Goal: Task Accomplishment & Management: Manage account settings

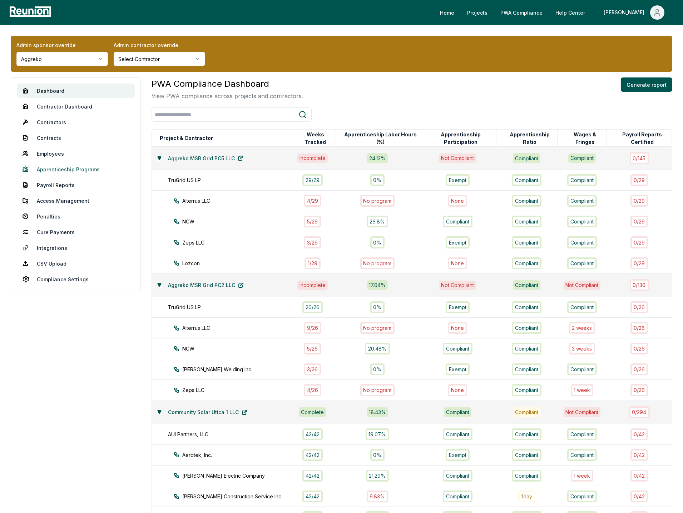
click at [58, 169] on link "Apprenticeship Programs" at bounding box center [76, 169] width 118 height 14
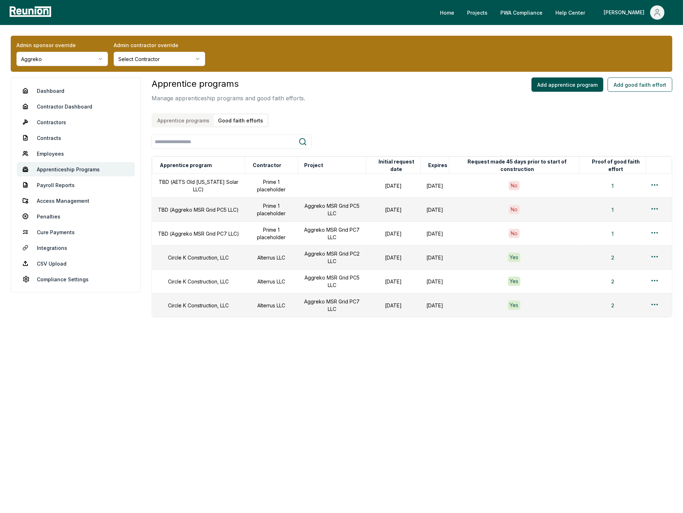
click at [239, 119] on button "Good faith efforts" at bounding box center [241, 121] width 54 height 12
click at [652, 257] on html "Please visit us on your desktop We're working on making our marketplace mobile-…" at bounding box center [341, 256] width 683 height 513
click at [630, 285] on div "Edit" at bounding box center [643, 285] width 68 height 12
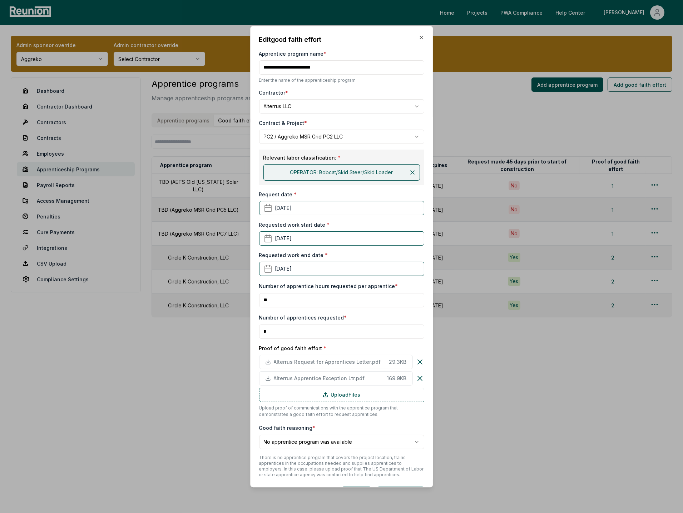
click at [423, 40] on h2 "Edit good faith effort" at bounding box center [341, 40] width 165 height 10
click at [422, 39] on icon "button" at bounding box center [421, 38] width 6 height 6
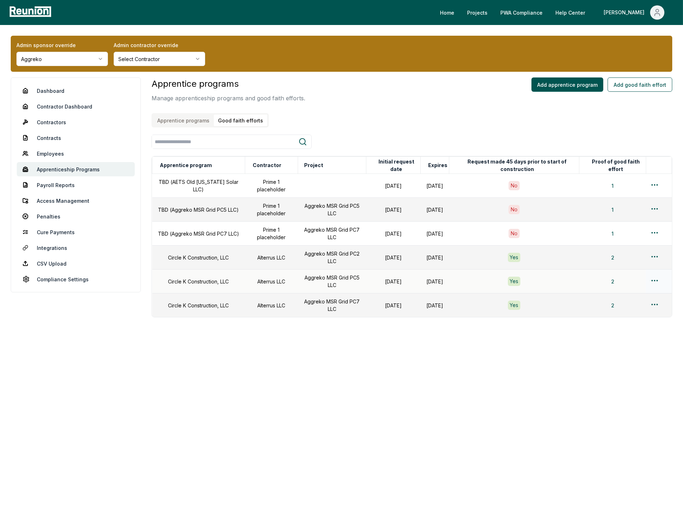
click at [649, 281] on td at bounding box center [658, 282] width 26 height 24
click at [658, 283] on html "Please visit us on your desktop We're working on making our marketplace mobile-…" at bounding box center [341, 256] width 683 height 513
click at [624, 310] on div "Edit" at bounding box center [643, 309] width 68 height 12
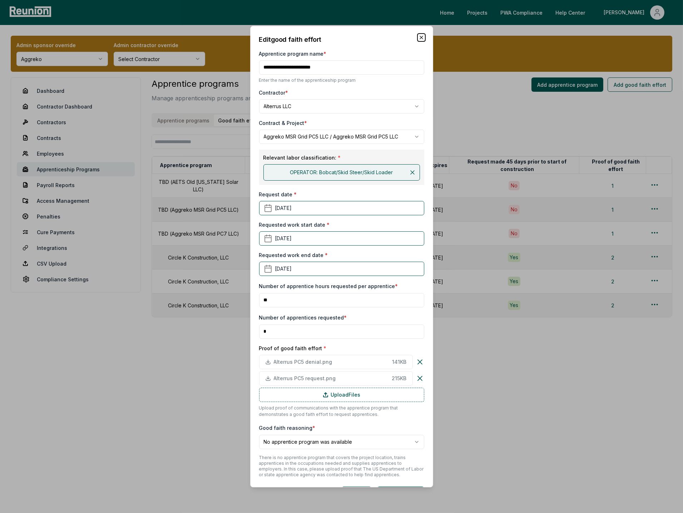
click at [421, 38] on icon "button" at bounding box center [421, 37] width 3 height 3
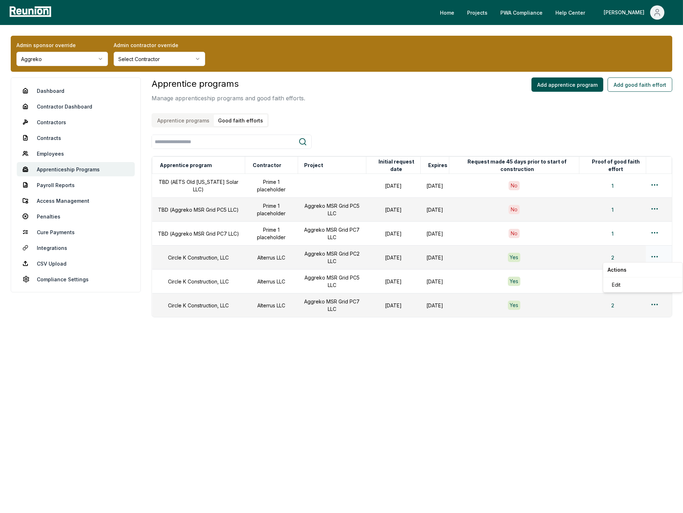
click at [653, 258] on html "Please visit us on your desktop We're working on making our marketplace mobile-…" at bounding box center [341, 256] width 683 height 513
click at [635, 284] on div "Edit" at bounding box center [643, 285] width 68 height 12
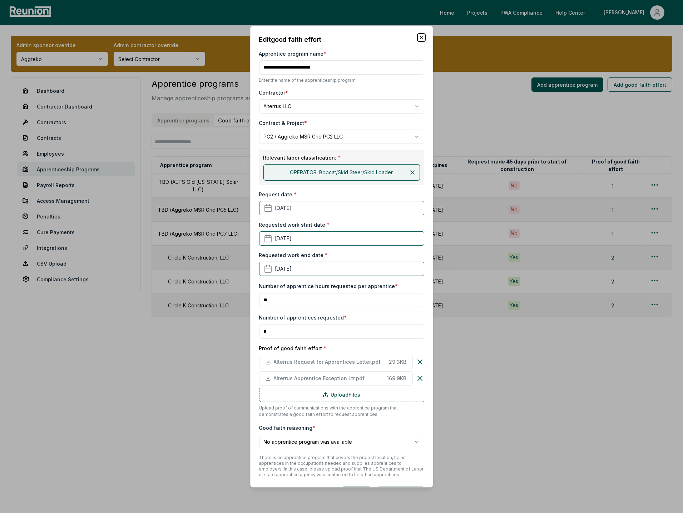
click at [420, 36] on icon "button" at bounding box center [421, 37] width 3 height 3
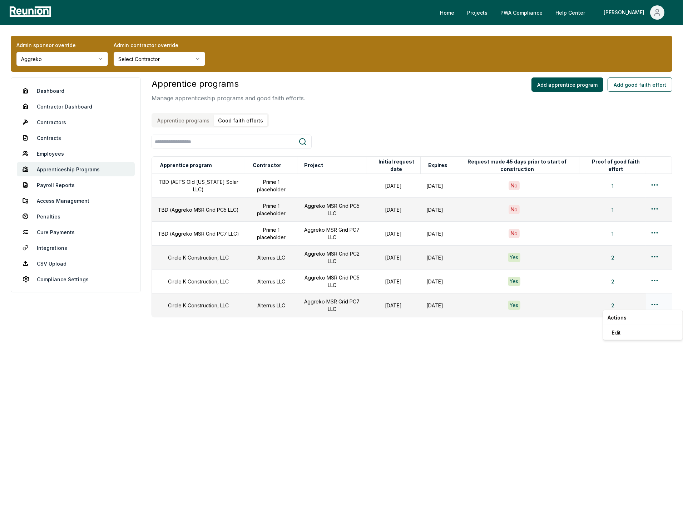
click at [654, 301] on html "Please visit us on your desktop We're working on making our marketplace mobile-…" at bounding box center [341, 256] width 683 height 513
click at [641, 332] on div "Edit" at bounding box center [643, 333] width 68 height 12
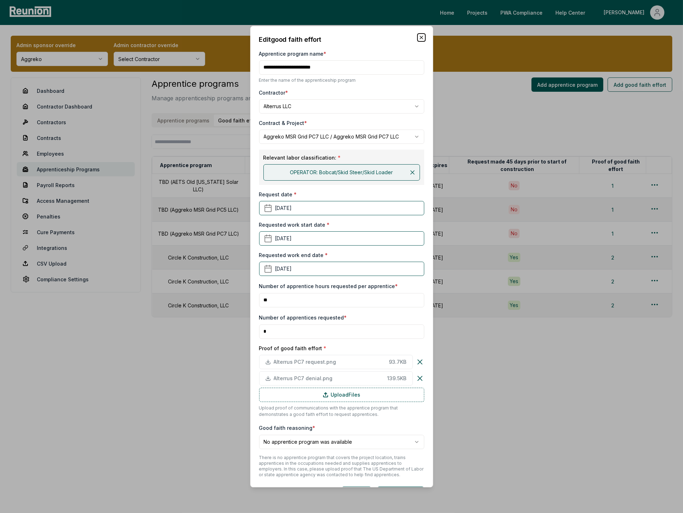
click at [421, 38] on icon "button" at bounding box center [421, 38] width 6 height 6
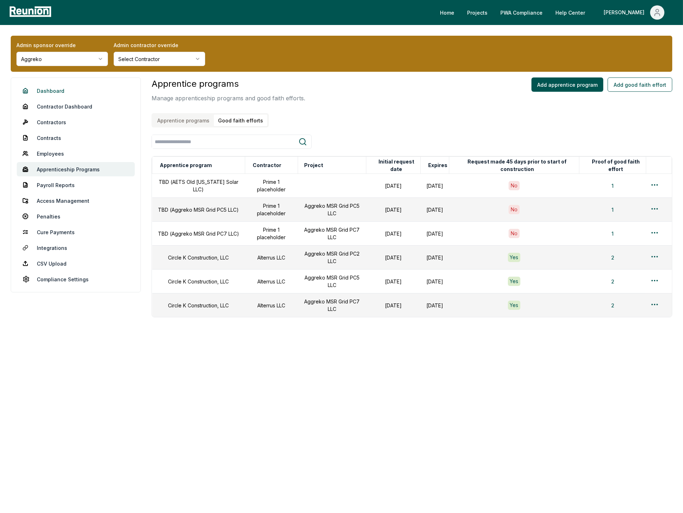
click at [50, 91] on link "Dashboard" at bounding box center [76, 91] width 118 height 14
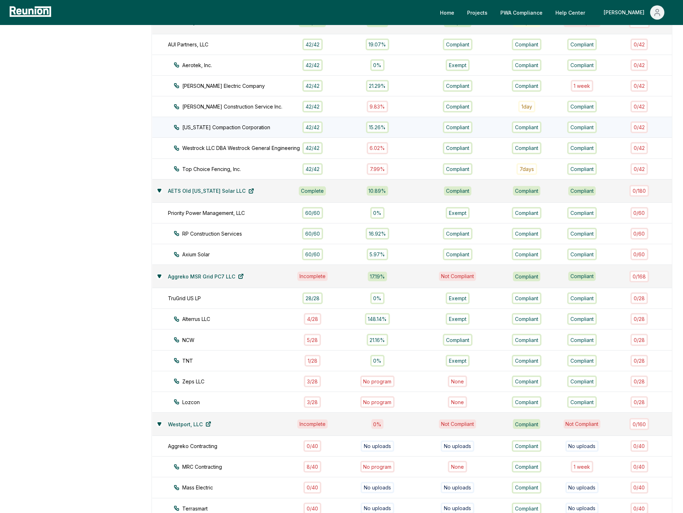
scroll to position [450, 0]
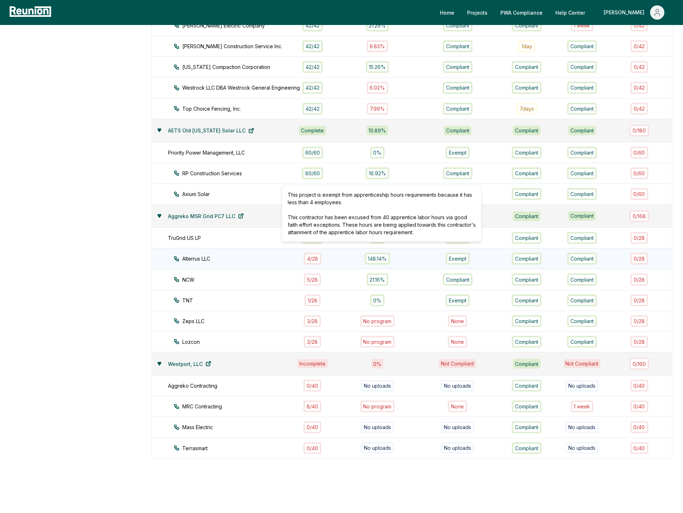
click at [352, 255] on td "148.14% This project is exempt from apprenticeship hours requirements because i…" at bounding box center [377, 259] width 83 height 21
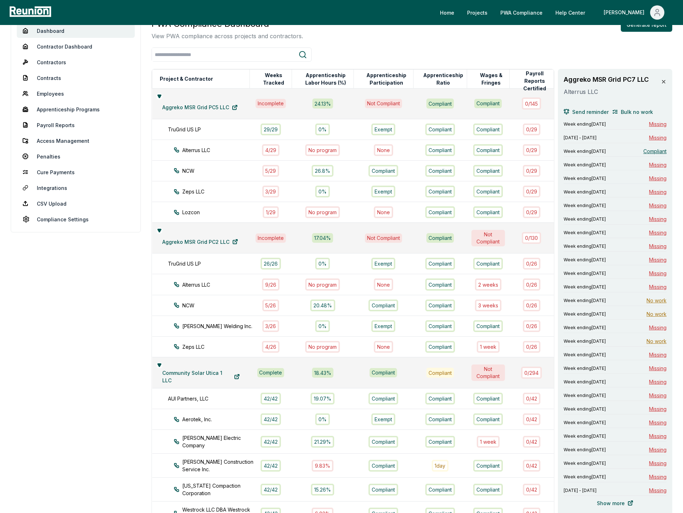
scroll to position [30, 0]
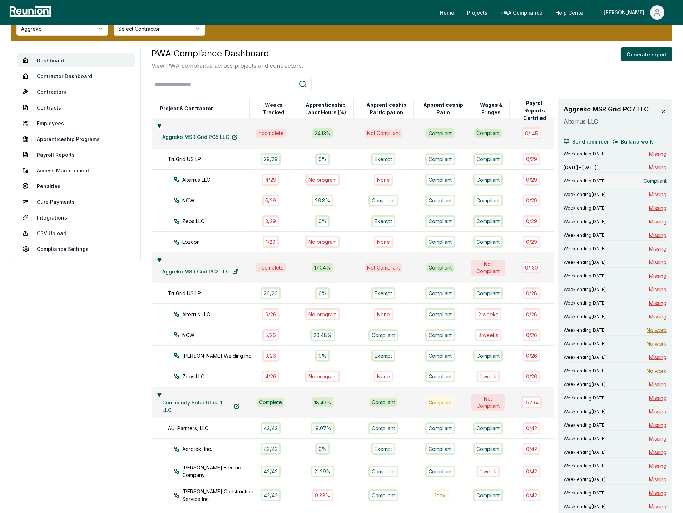
click at [646, 180] on span "Compliant" at bounding box center [654, 181] width 23 height 8
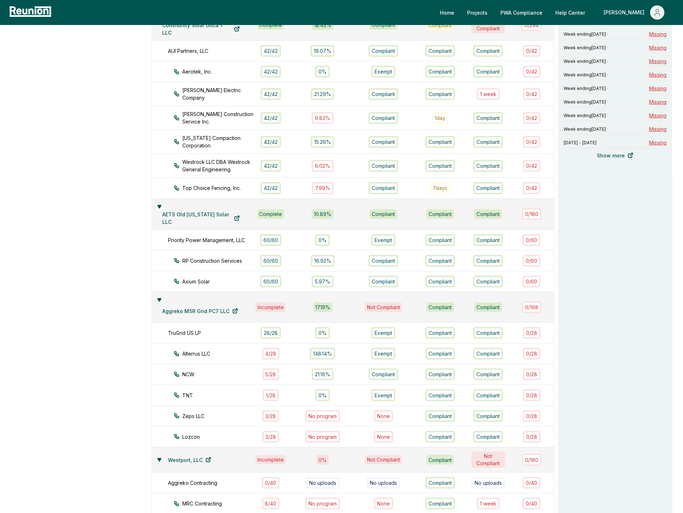
scroll to position [503, 0]
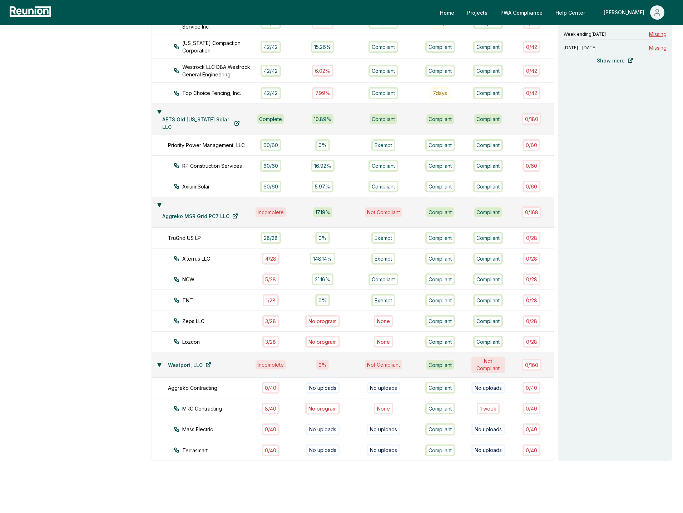
click at [586, 239] on div "Aggreko MSR Grid PC7 LLC Alterrus LLC Send reminder Bulk no work Week ending Fe…" at bounding box center [615, 43] width 114 height 835
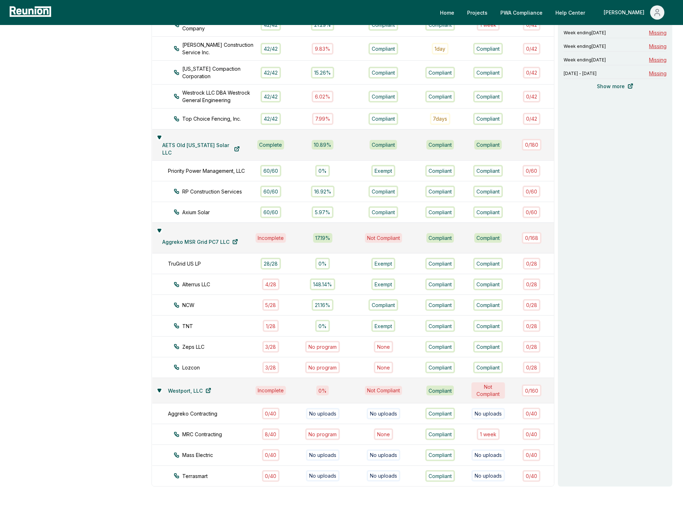
scroll to position [488, 0]
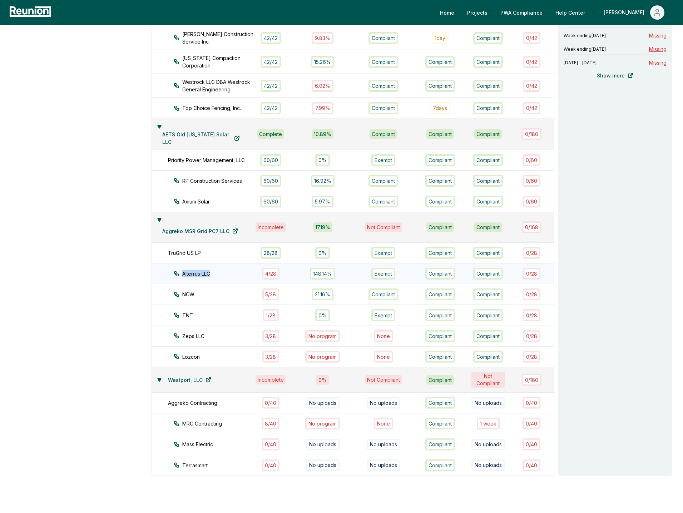
drag, startPoint x: 216, startPoint y: 263, endPoint x: 211, endPoint y: 263, distance: 5.4
click at [211, 270] on div "Alterrus LLC" at bounding box center [218, 274] width 89 height 8
copy div "Alterrus LLC"
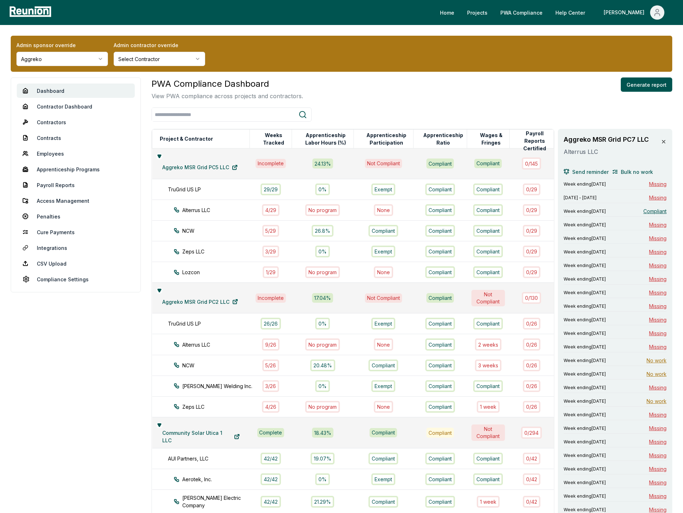
click at [664, 141] on icon at bounding box center [663, 141] width 3 height 3
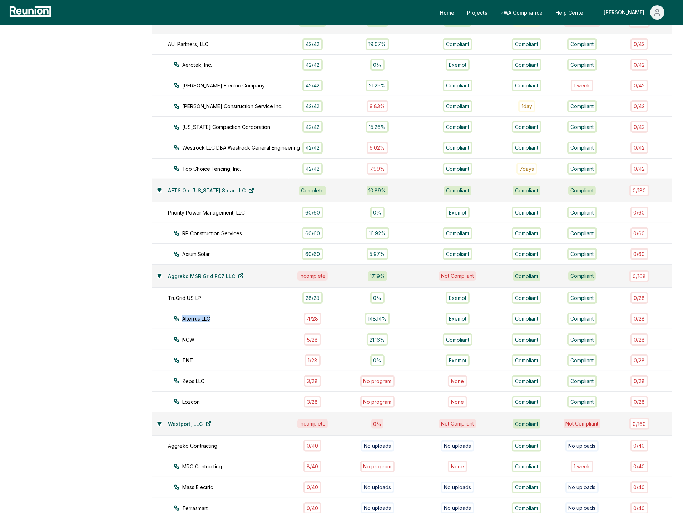
scroll to position [450, 0]
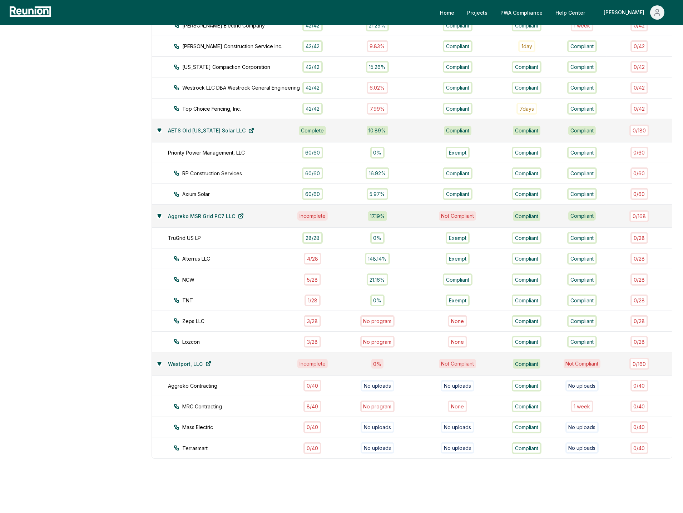
click at [126, 255] on aside "Dashboard Contractor Dashboard Contractors Contracts Employees Apprenticeship P…" at bounding box center [76, 71] width 130 height 889
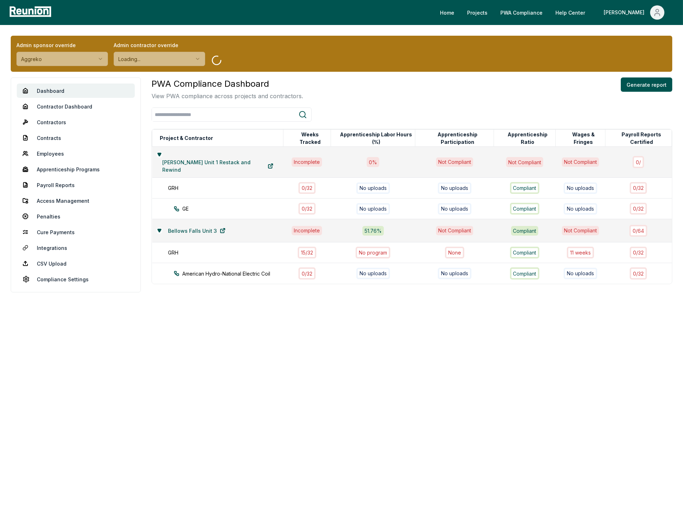
scroll to position [0, 0]
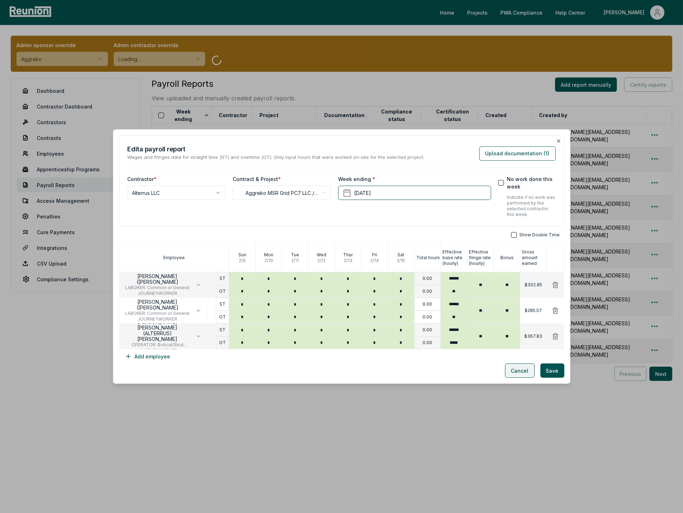
click at [513, 373] on button "Cancel" at bounding box center [520, 371] width 30 height 14
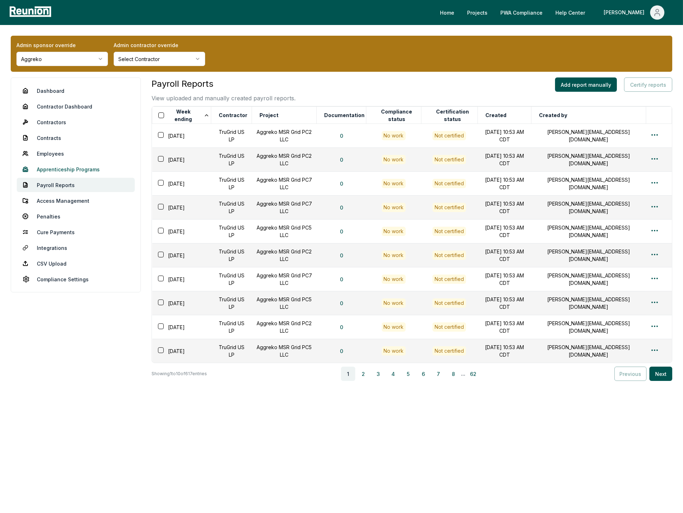
click at [95, 173] on link "Apprenticeship Programs" at bounding box center [76, 169] width 118 height 14
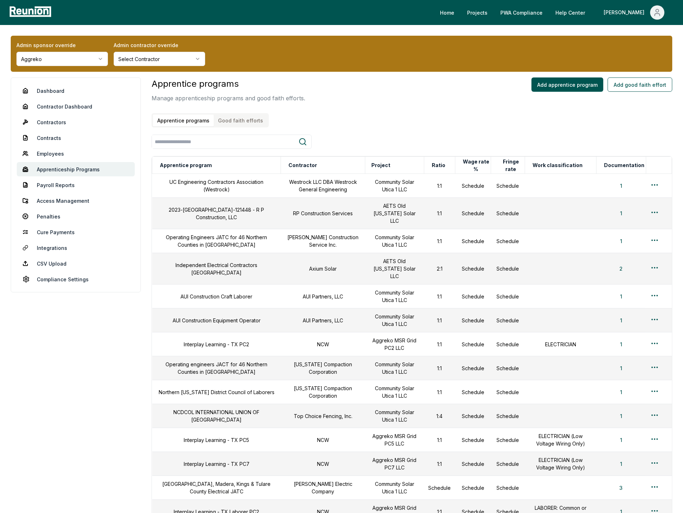
click at [243, 124] on button "Good faith efforts" at bounding box center [241, 121] width 54 height 12
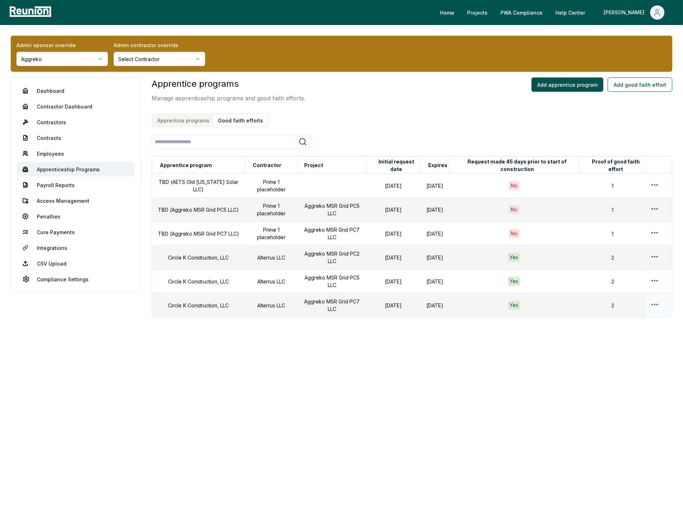
click at [653, 304] on html "Please visit us on your desktop We're working on making our marketplace mobile-…" at bounding box center [341, 256] width 683 height 513
click at [630, 331] on div "Edit" at bounding box center [643, 333] width 68 height 12
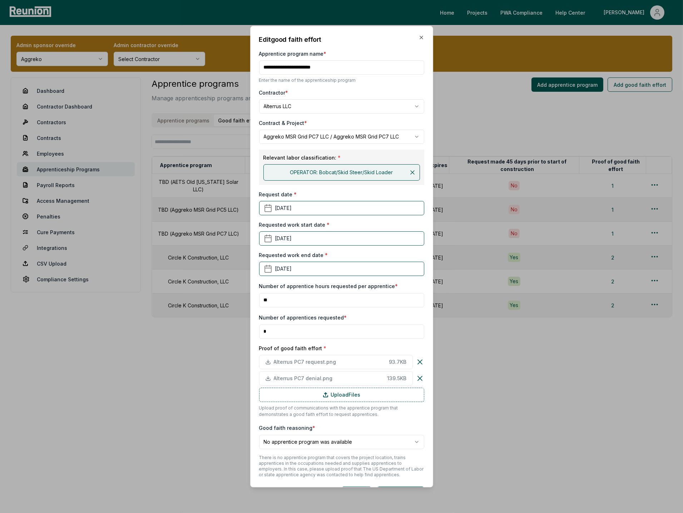
click at [421, 40] on h2 "Edit good faith effort" at bounding box center [341, 40] width 165 height 10
click at [420, 35] on icon "button" at bounding box center [421, 38] width 6 height 6
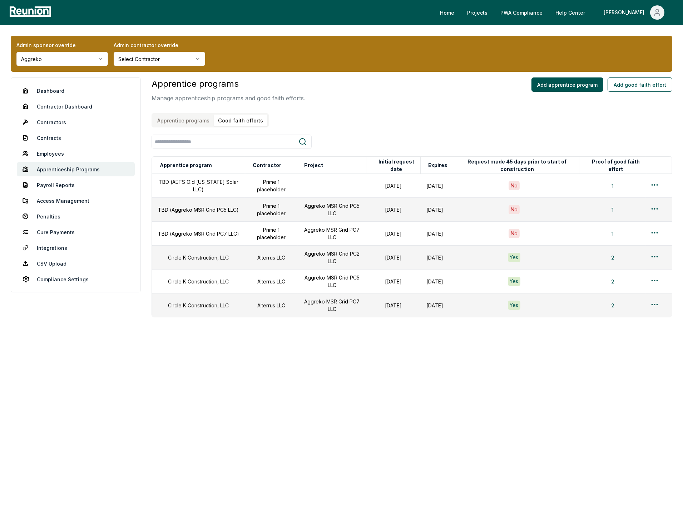
click at [76, 54] on html "Please visit us on your desktop We're working on making our marketplace mobile-…" at bounding box center [341, 256] width 683 height 513
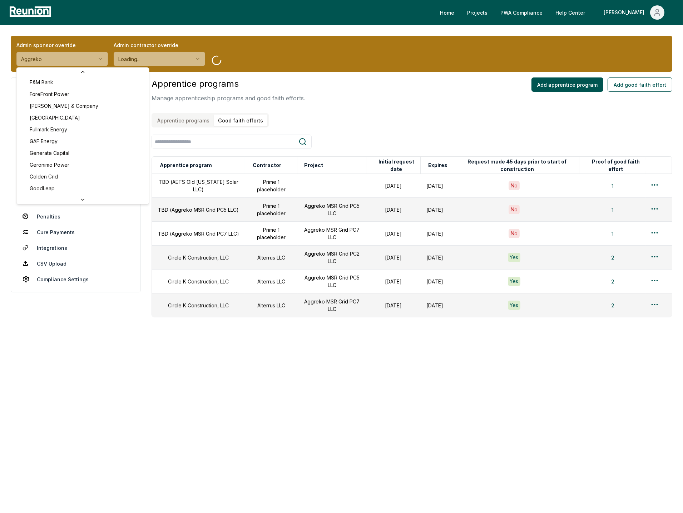
scroll to position [1255, 0]
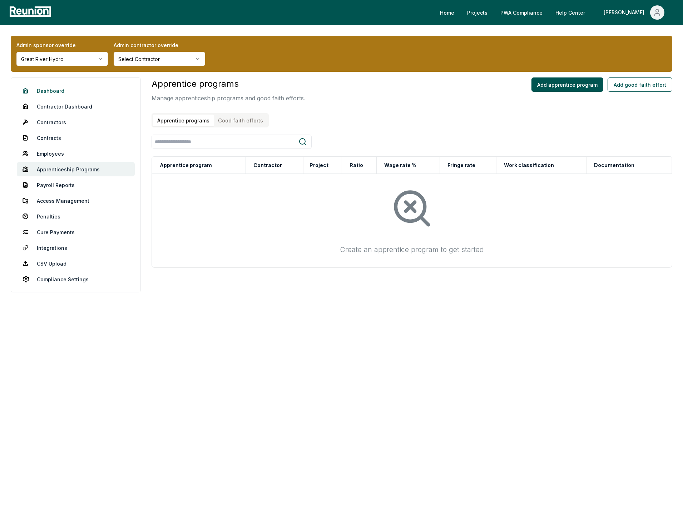
click at [67, 93] on link "Dashboard" at bounding box center [76, 91] width 118 height 14
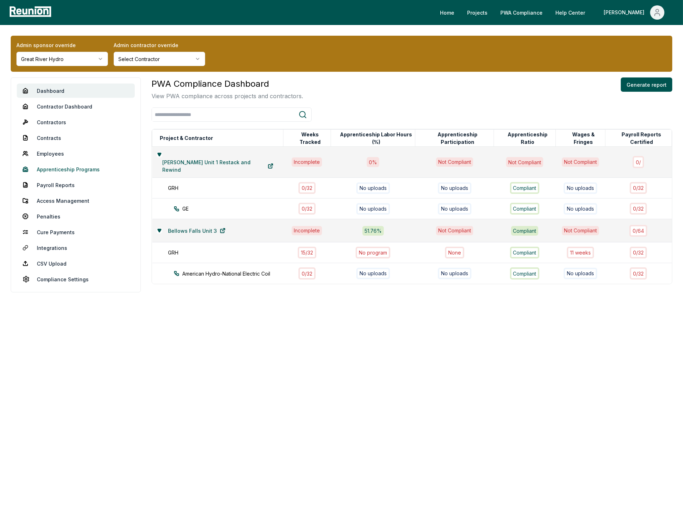
click at [80, 165] on link "Apprenticeship Programs" at bounding box center [76, 169] width 118 height 14
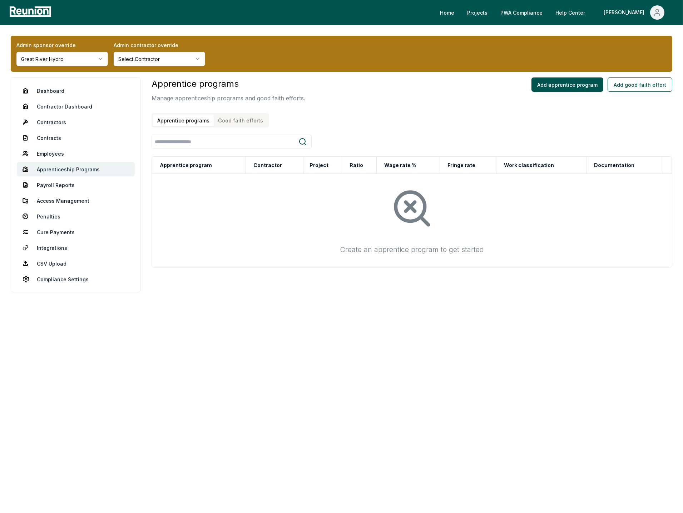
click at [234, 119] on button "Good faith efforts" at bounding box center [241, 121] width 54 height 12
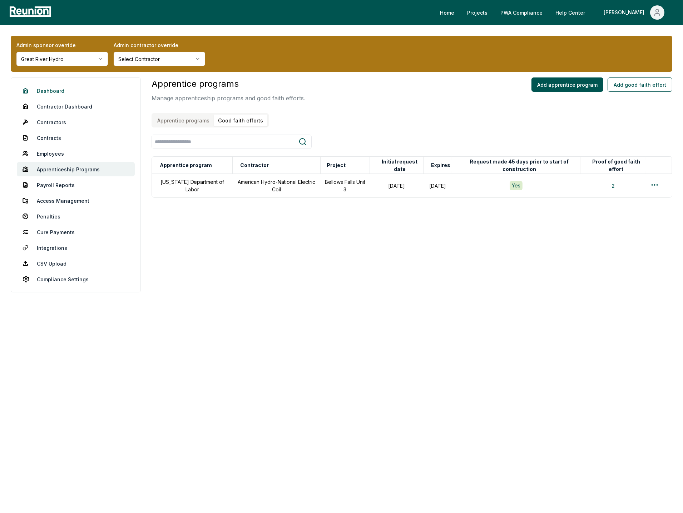
click at [51, 88] on link "Dashboard" at bounding box center [76, 91] width 118 height 14
